Goal: Share content

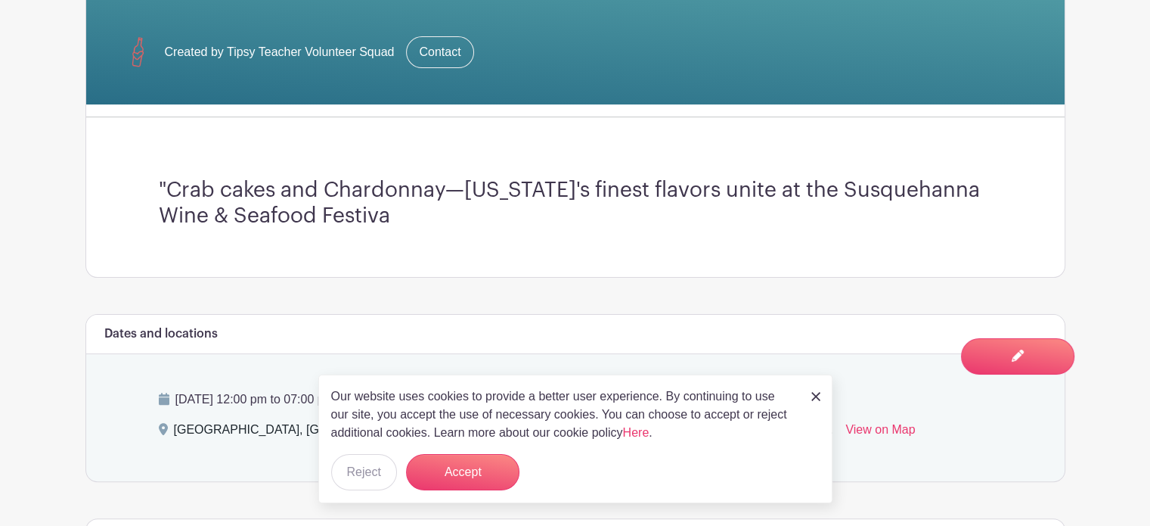
scroll to position [378, 0]
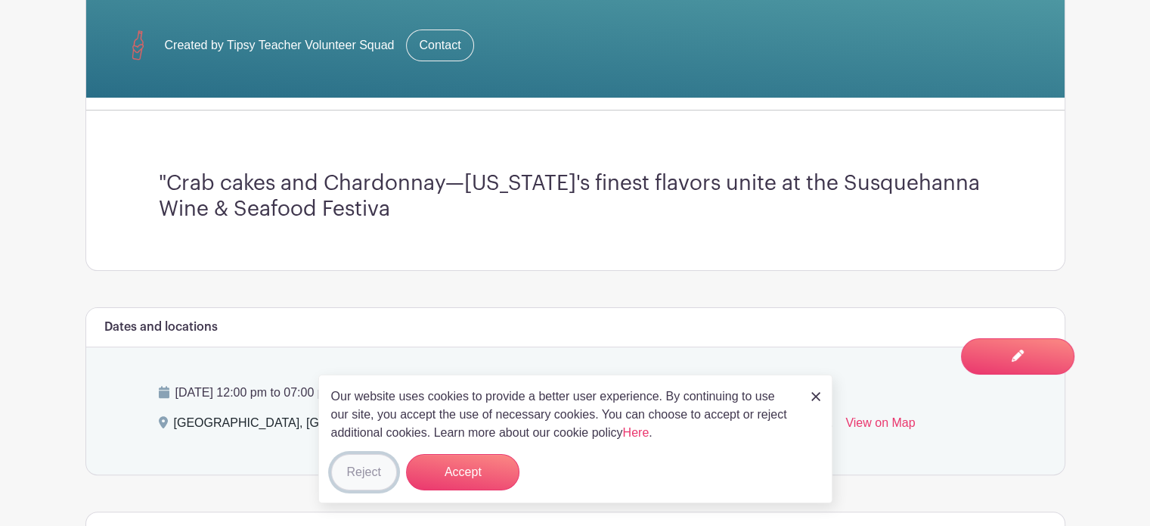
click at [346, 472] on button "Reject" at bounding box center [364, 472] width 66 height 36
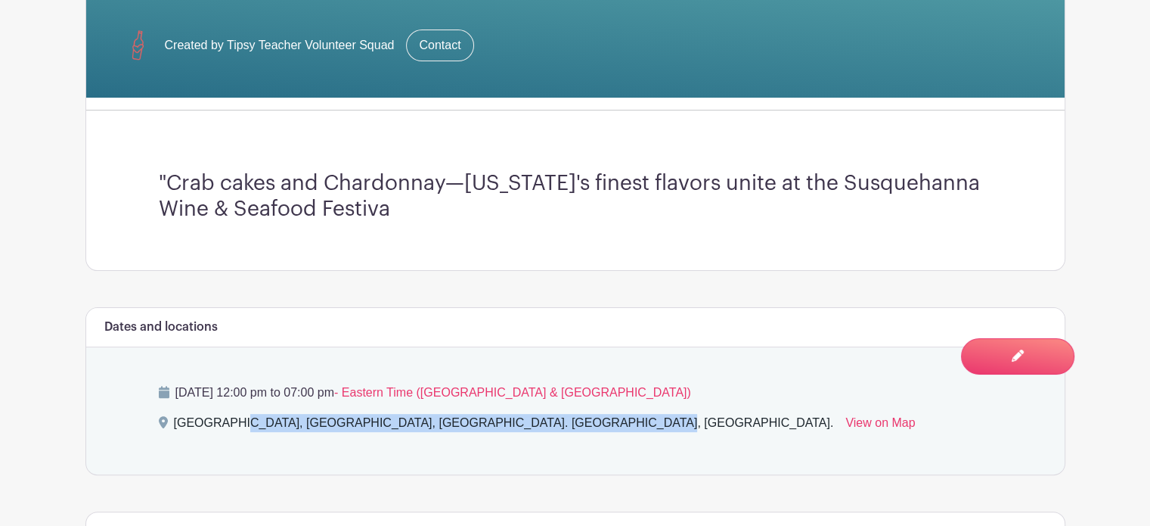
drag, startPoint x: 173, startPoint y: 424, endPoint x: 548, endPoint y: 426, distance: 375.1
click at [548, 426] on div "[GEOGRAPHIC_DATA], [GEOGRAPHIC_DATA], [GEOGRAPHIC_DATA]. [GEOGRAPHIC_DATA], [GE…" at bounding box center [504, 426] width 660 height 24
copy div "[GEOGRAPHIC_DATA], [GEOGRAPHIC_DATA], [GEOGRAPHIC_DATA]. [GEOGRAPHIC_DATA], [GE…"
click at [390, 450] on div "[DATE] 12:00 pm to 07:00 pm - Eastern Time ([GEOGRAPHIC_DATA] & [GEOGRAPHIC_DAT…" at bounding box center [576, 410] width 906 height 127
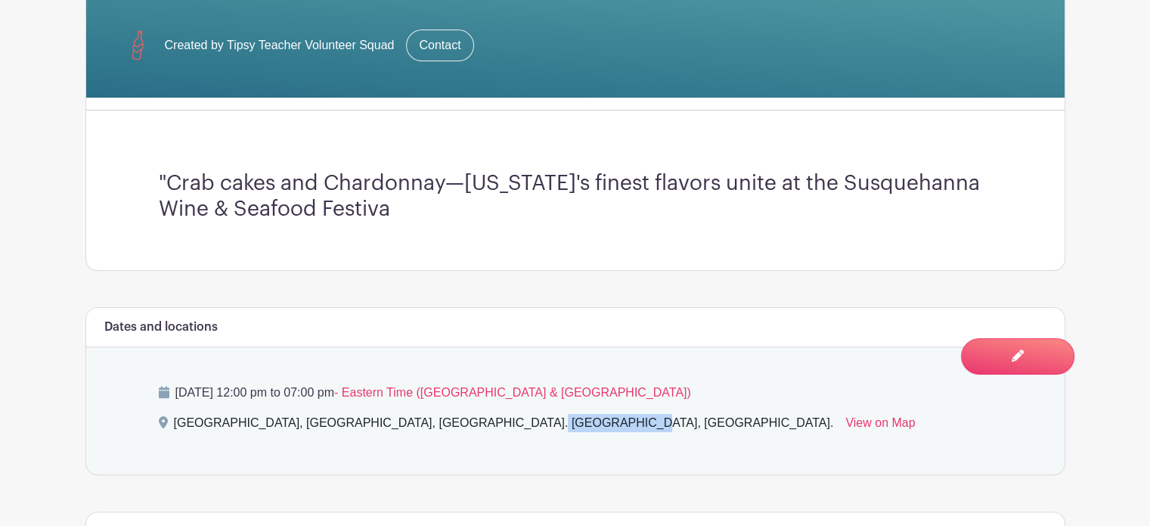
drag, startPoint x: 439, startPoint y: 420, endPoint x: 520, endPoint y: 432, distance: 82.6
click at [520, 432] on div "[GEOGRAPHIC_DATA], [GEOGRAPHIC_DATA], [GEOGRAPHIC_DATA]. [GEOGRAPHIC_DATA], [GE…" at bounding box center [504, 426] width 660 height 24
copy div "Havre de Grace"
drag, startPoint x: 361, startPoint y: 392, endPoint x: 475, endPoint y: 394, distance: 114.2
click at [475, 394] on p "[DATE] 12:00 pm to 07:00 pm - Eastern Time ([GEOGRAPHIC_DATA] & [GEOGRAPHIC_DAT…" at bounding box center [575, 392] width 833 height 18
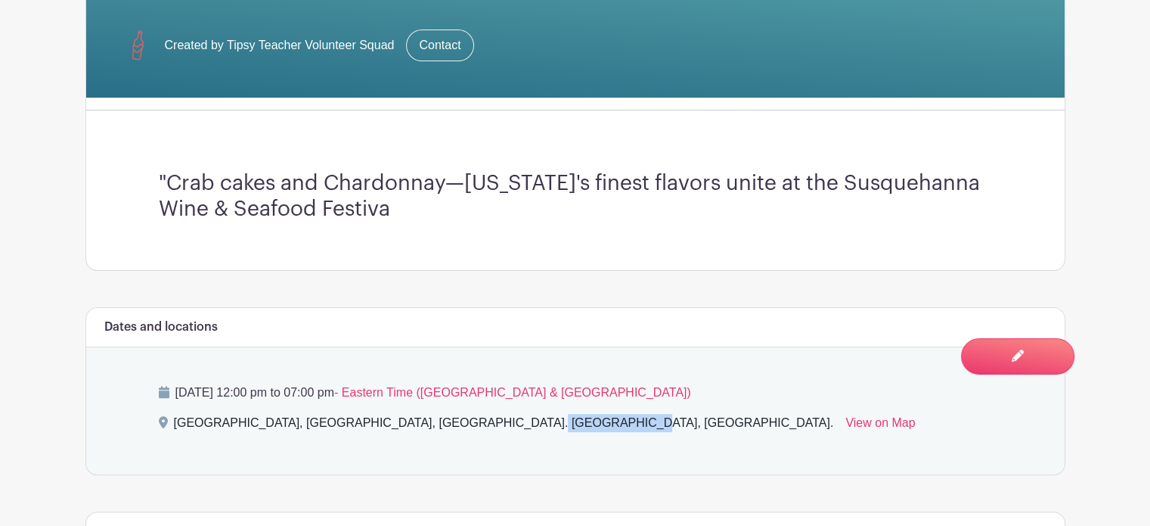
copy p "12:00 pm to 07:00 pm"
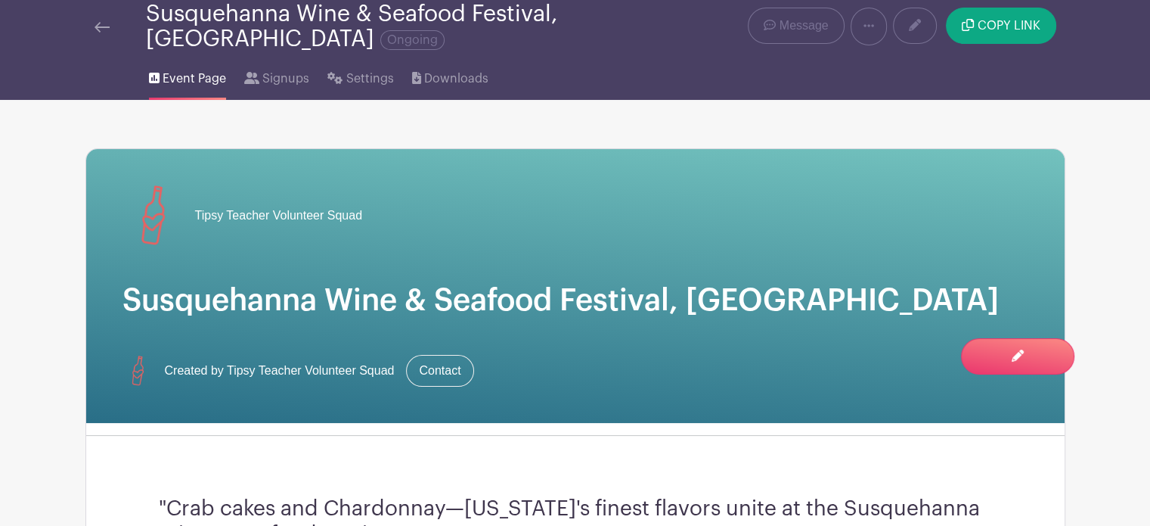
scroll to position [0, 0]
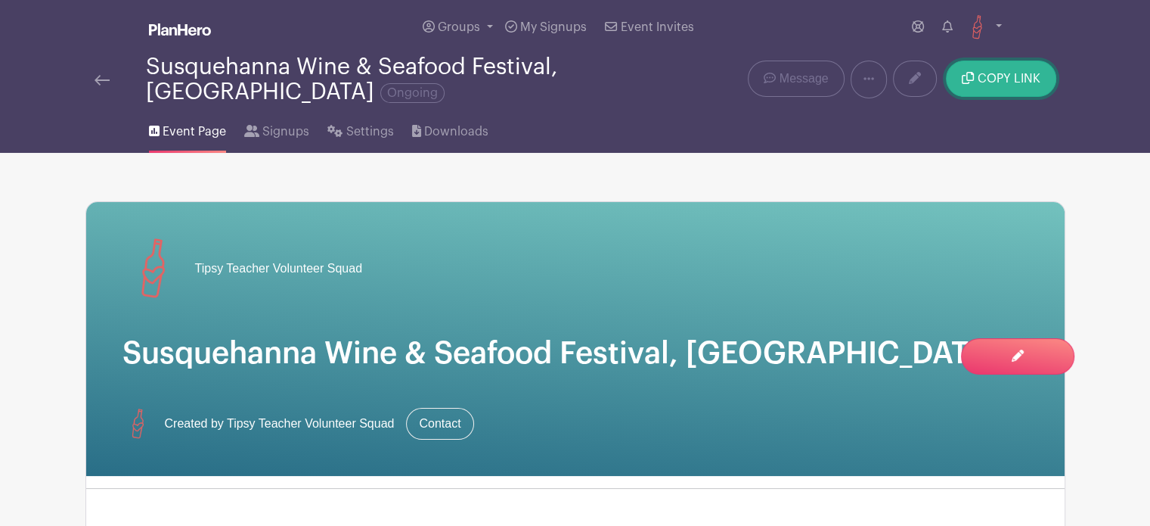
click at [1009, 95] on button "COPY LINK" at bounding box center [1001, 79] width 110 height 36
